Goal: Transaction & Acquisition: Purchase product/service

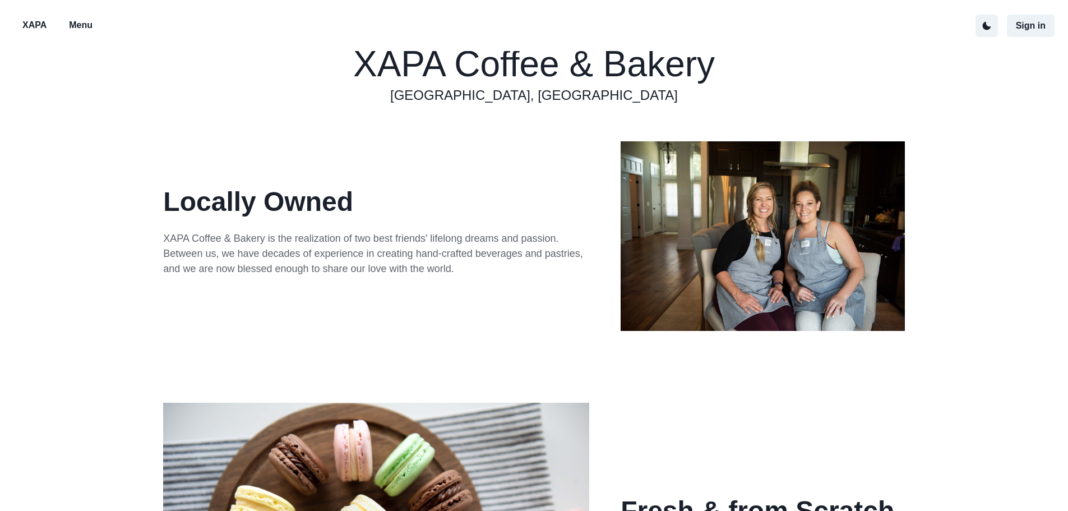
scroll to position [224, 0]
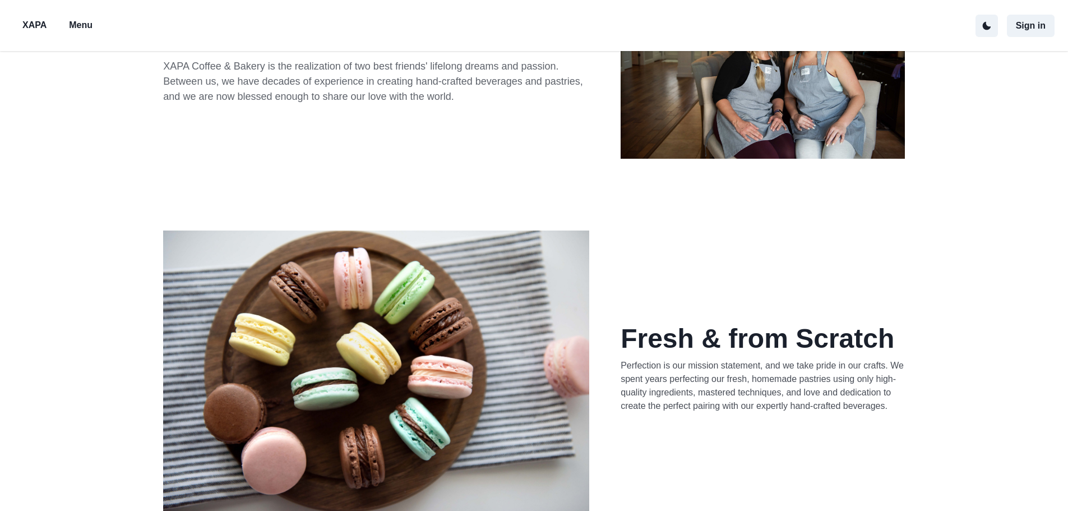
click at [91, 15] on button "Menu" at bounding box center [80, 26] width 41 height 24
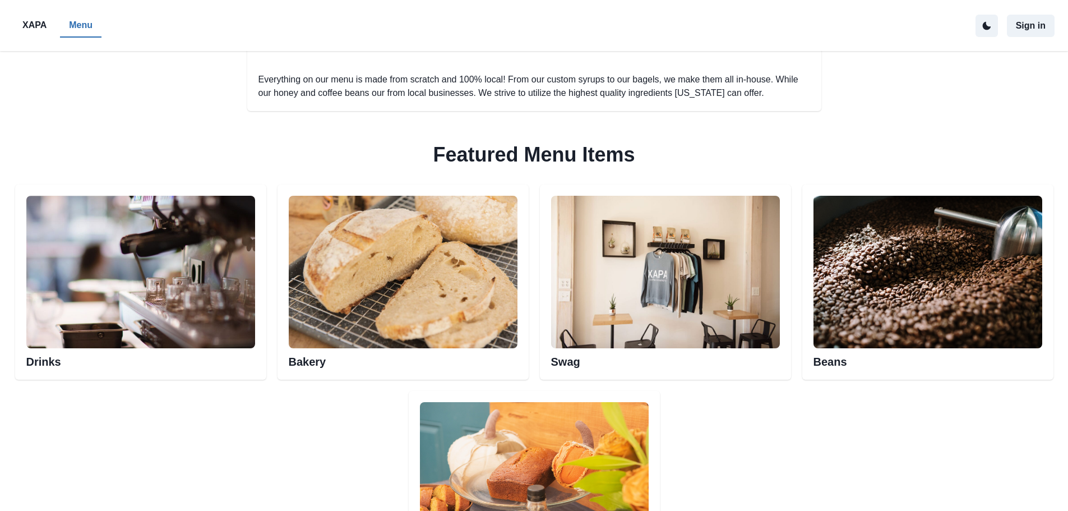
scroll to position [561, 0]
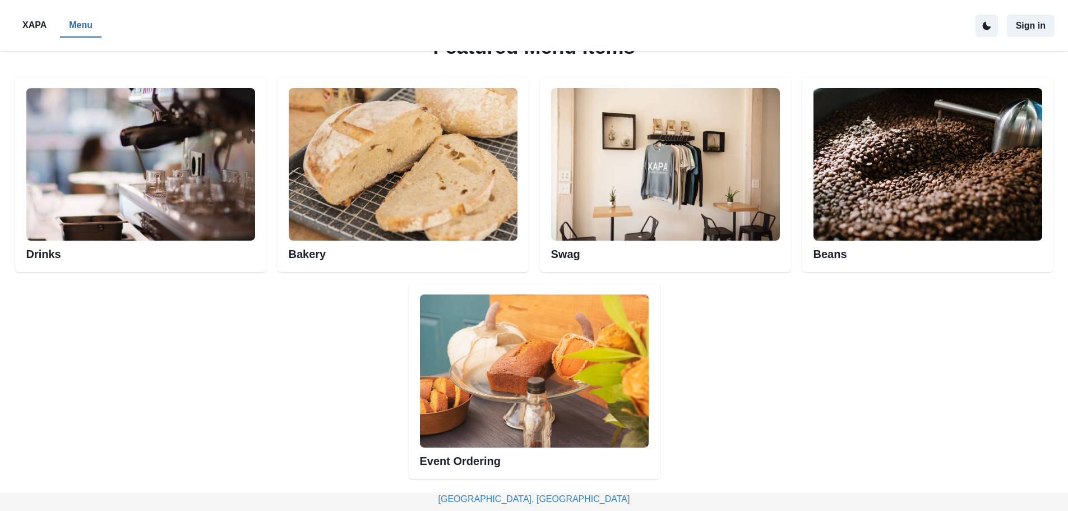
click at [134, 196] on img at bounding box center [140, 164] width 229 height 152
click at [146, 266] on div "Drinks" at bounding box center [140, 175] width 251 height 196
click at [143, 259] on h2 "Drinks" at bounding box center [140, 250] width 229 height 20
drag, startPoint x: 32, startPoint y: 247, endPoint x: 305, endPoint y: 223, distance: 274.0
click at [36, 247] on h2 "Drinks" at bounding box center [140, 250] width 229 height 20
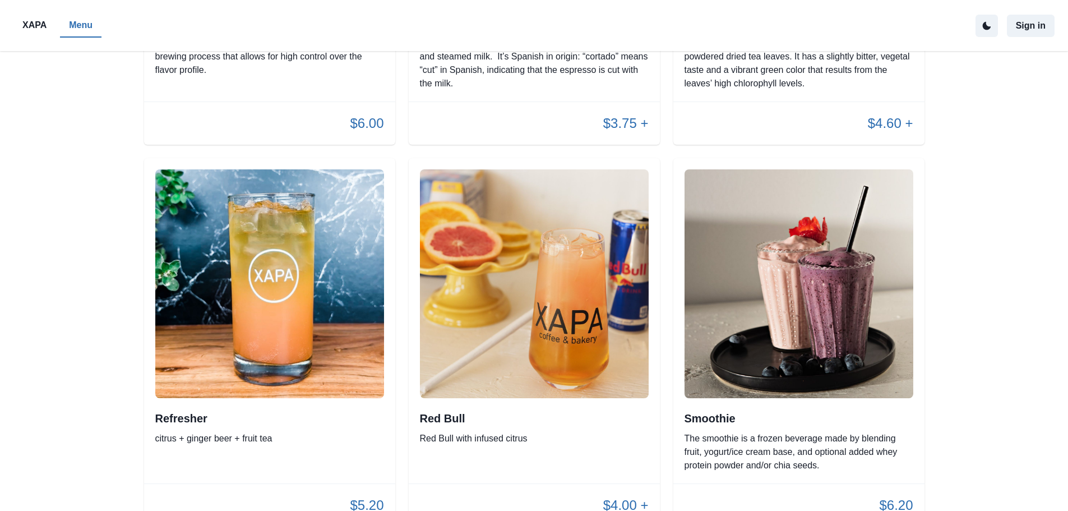
scroll to position [2298, 0]
